Goal: Understand process/instructions

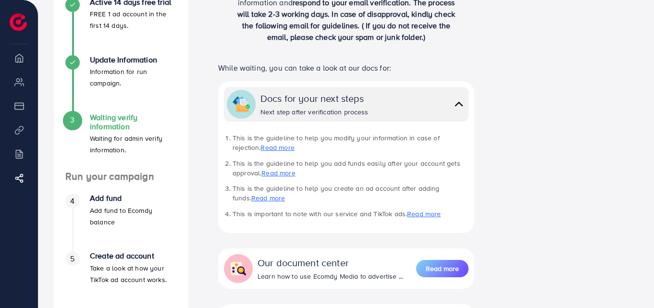
scroll to position [135, 0]
click at [101, 211] on p "Add fund to Ecomdy balance" at bounding box center [133, 216] width 87 height 23
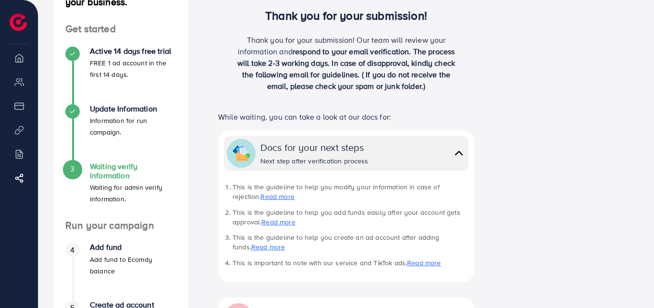
scroll to position [74, 0]
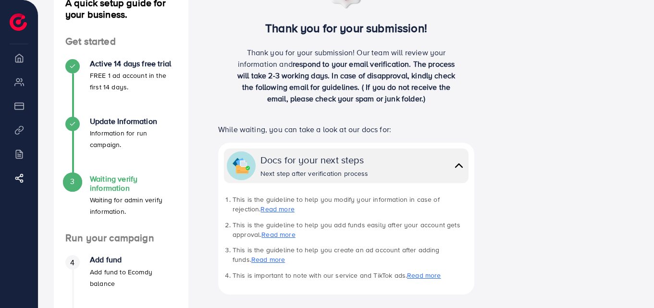
click at [428, 167] on div "Docs for your next steps Next step after verification process" at bounding box center [363, 165] width 205 height 25
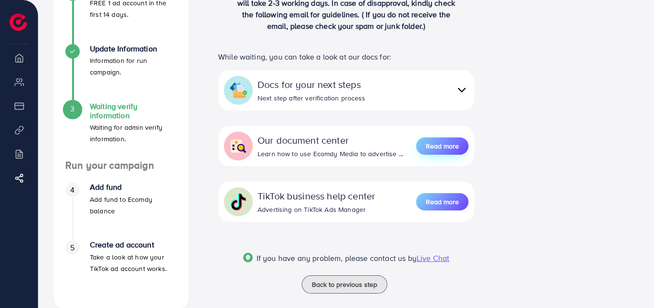
scroll to position [148, 0]
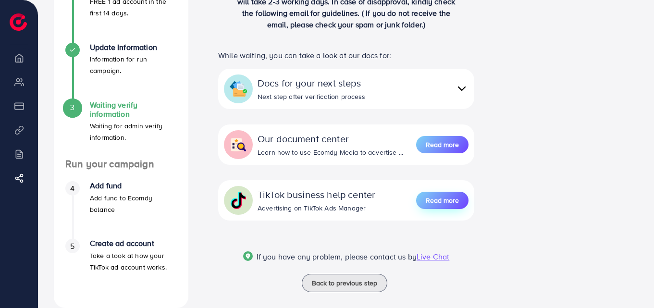
click at [433, 198] on span "Read more" at bounding box center [442, 201] width 33 height 10
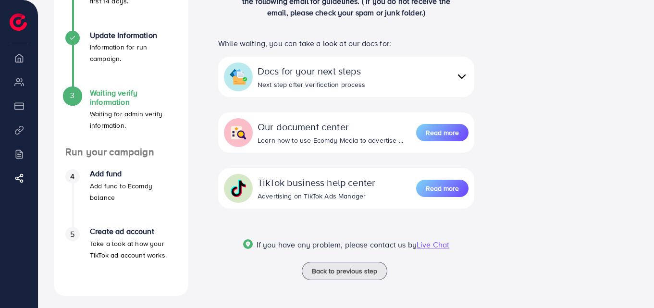
scroll to position [163, 0]
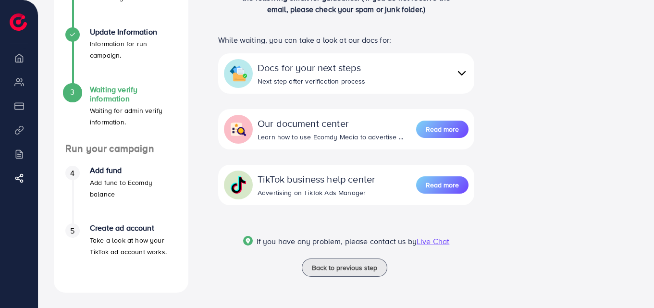
click at [76, 94] on div "3" at bounding box center [72, 92] width 14 height 14
